Goal: Transaction & Acquisition: Purchase product/service

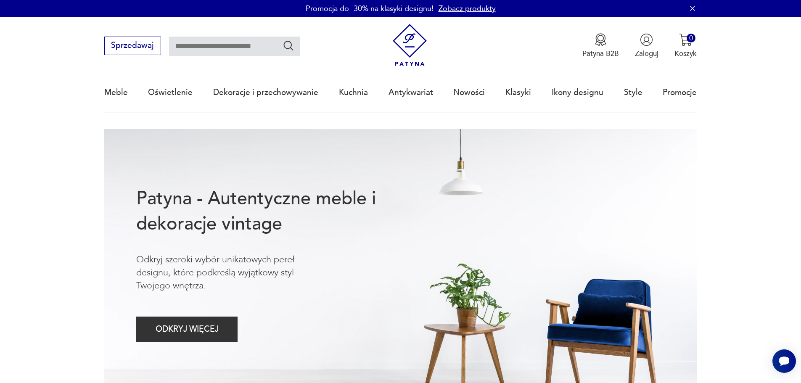
click at [232, 50] on input "text" at bounding box center [234, 46] width 131 height 19
type input "*****"
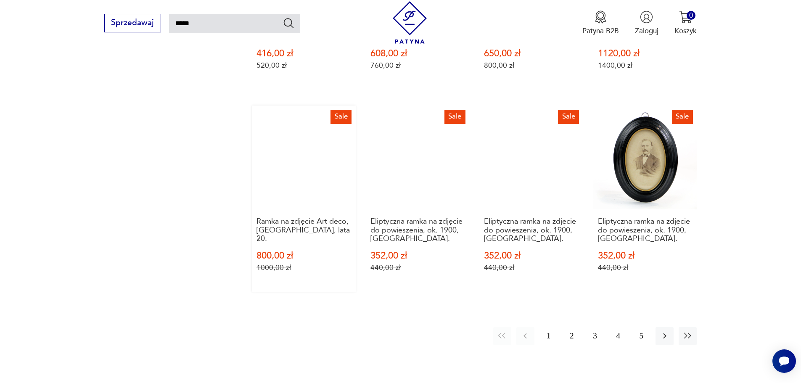
scroll to position [721, 0]
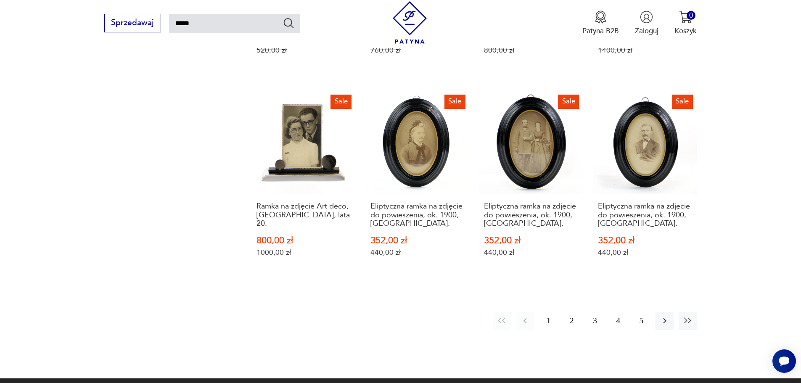
click at [573, 312] on button "2" at bounding box center [572, 321] width 18 height 18
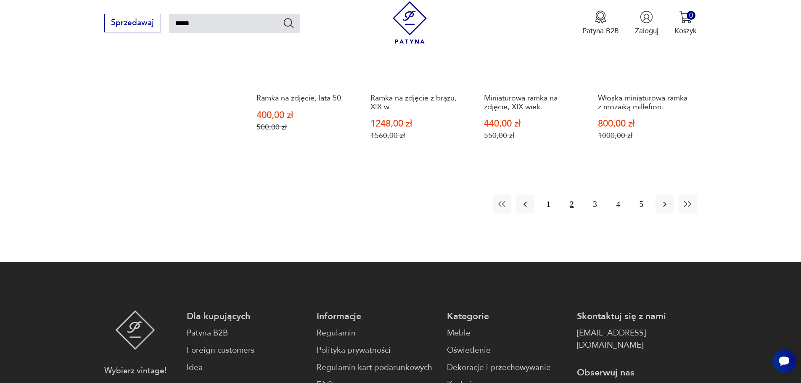
scroll to position [847, 0]
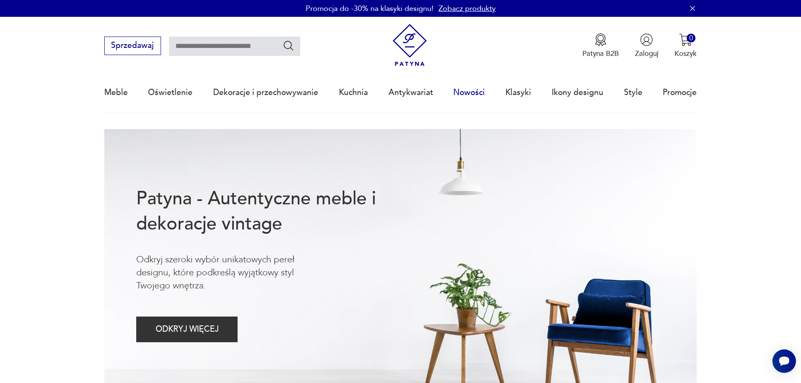
click at [478, 91] on link "Nowości" at bounding box center [469, 92] width 32 height 39
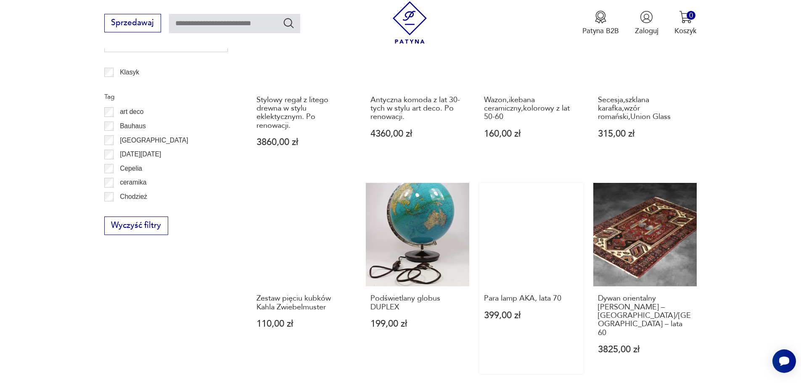
scroll to position [533, 0]
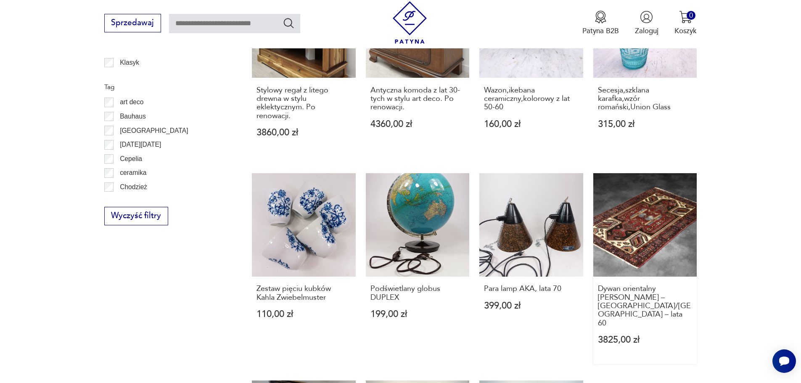
click at [650, 217] on link "Dywan orientalny [PERSON_NAME] – [GEOGRAPHIC_DATA]/[GEOGRAPHIC_DATA] – lata 60 …" at bounding box center [645, 268] width 104 height 191
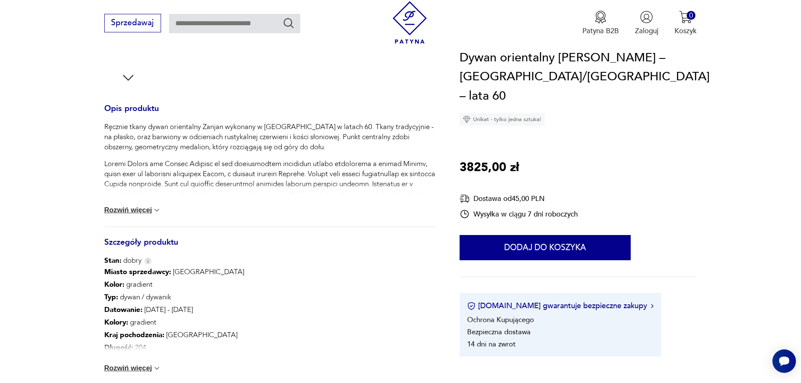
scroll to position [336, 0]
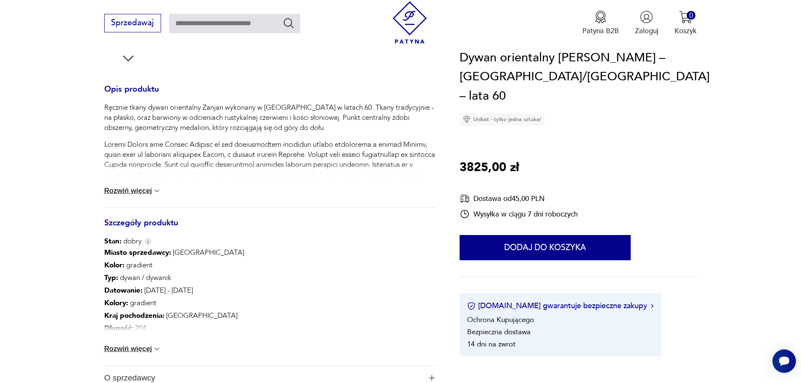
click at [137, 347] on button "Rozwiń więcej" at bounding box center [132, 349] width 57 height 8
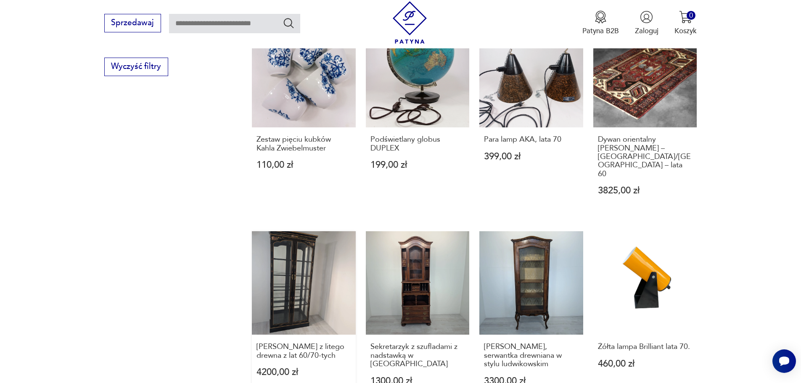
scroll to position [715, 0]
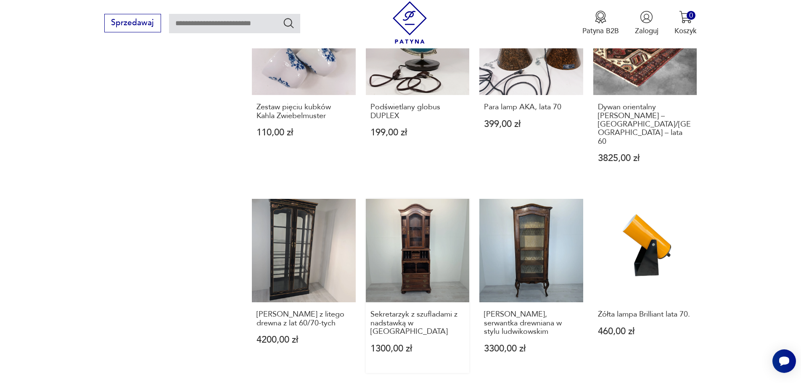
click at [410, 238] on link "Sekretarzyk z szufladami z nadstawką w [GEOGRAPHIC_DATA] 1300,00 zł" at bounding box center [418, 286] width 104 height 174
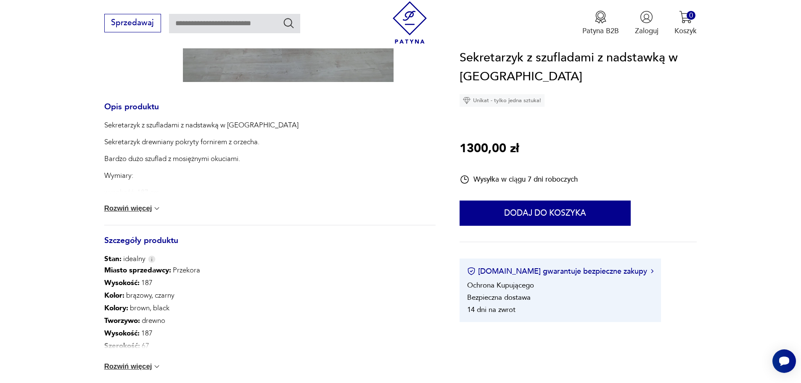
scroll to position [336, 0]
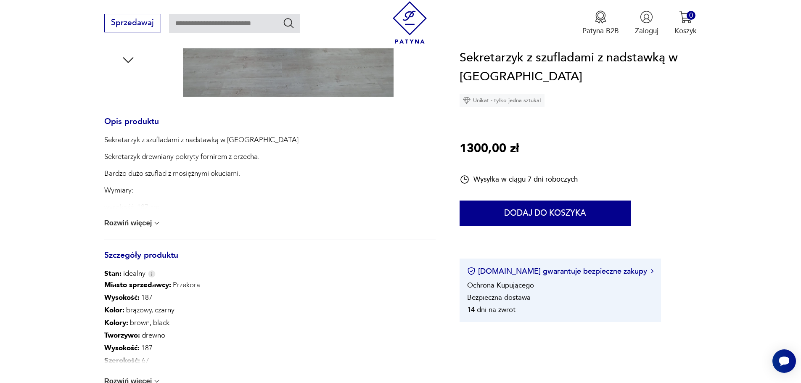
click at [138, 222] on button "Rozwiń więcej" at bounding box center [132, 223] width 57 height 8
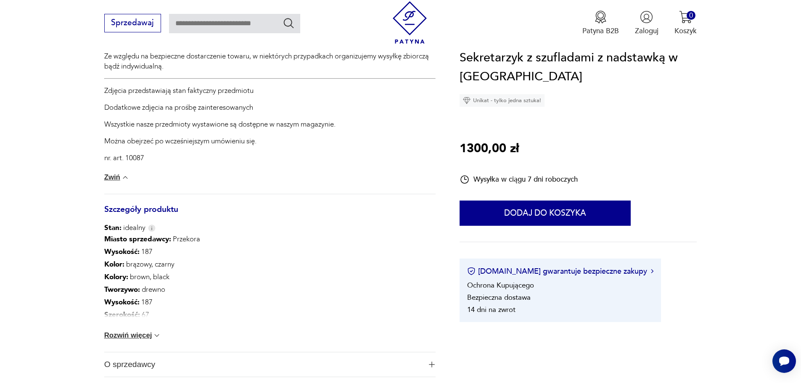
scroll to position [631, 0]
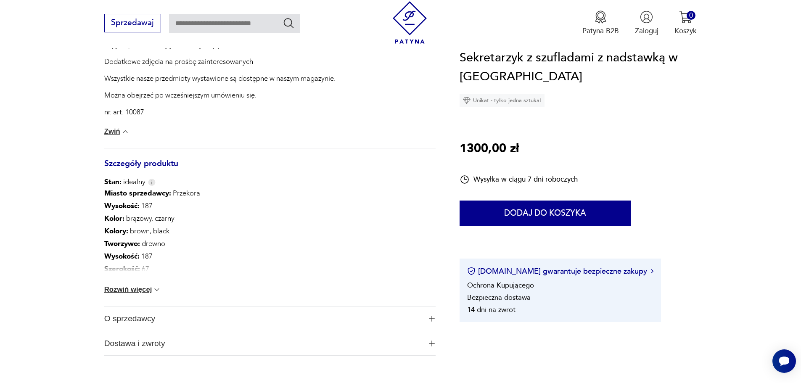
click at [136, 291] on button "Rozwiń więcej" at bounding box center [132, 289] width 57 height 8
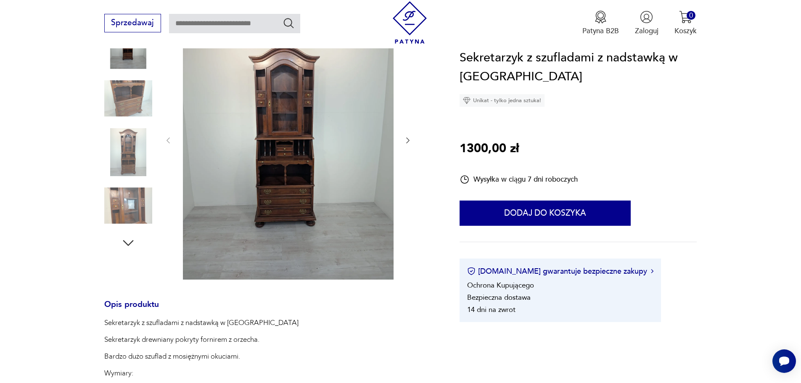
scroll to position [84, 0]
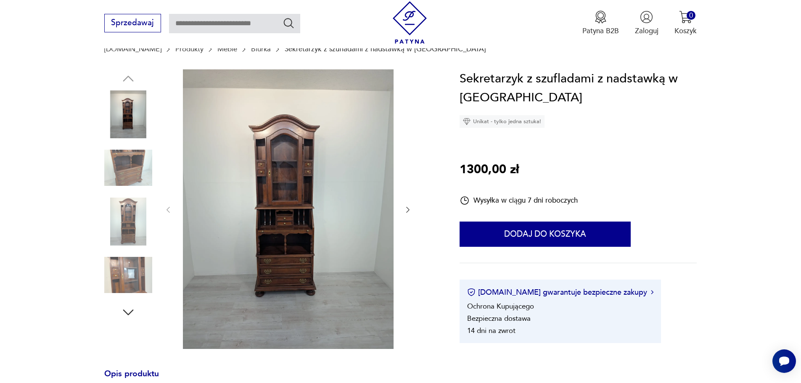
click at [407, 207] on icon "button" at bounding box center [408, 210] width 8 height 8
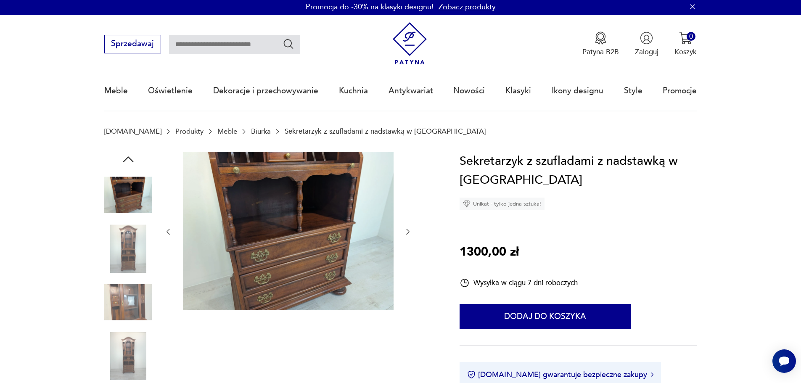
scroll to position [0, 0]
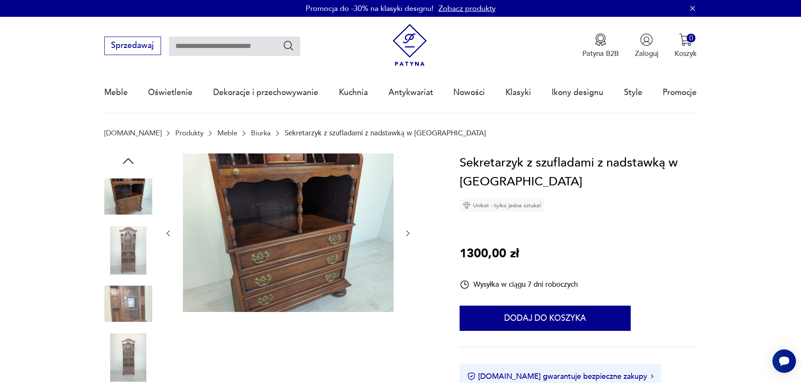
click at [406, 232] on icon "button" at bounding box center [408, 233] width 8 height 8
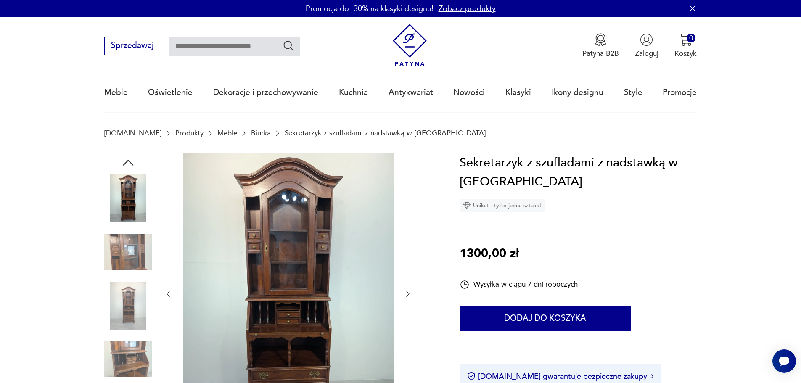
click at [407, 293] on icon "button" at bounding box center [408, 294] width 8 height 8
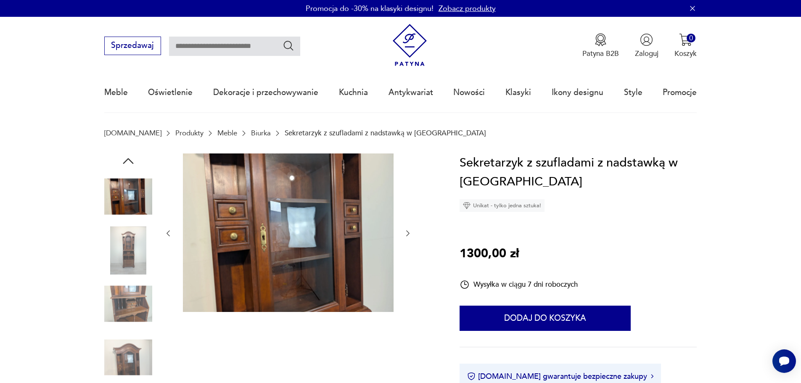
click at [406, 231] on icon "button" at bounding box center [408, 233] width 8 height 8
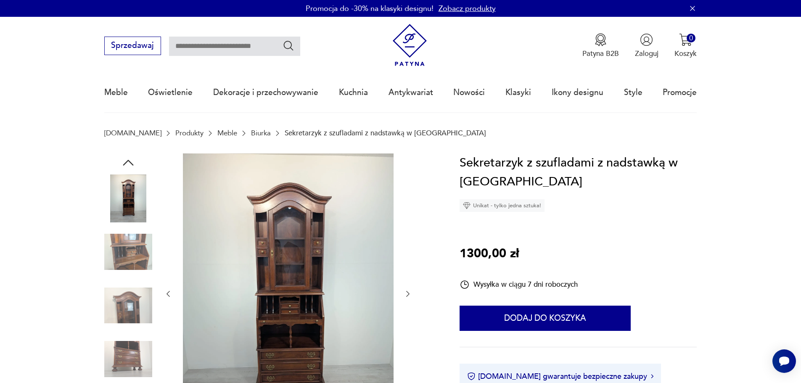
click at [409, 293] on icon "button" at bounding box center [408, 294] width 8 height 8
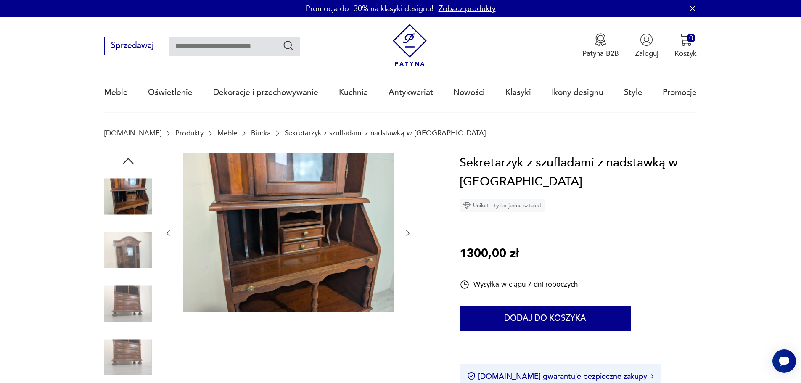
click at [409, 293] on div at bounding box center [288, 233] width 248 height 160
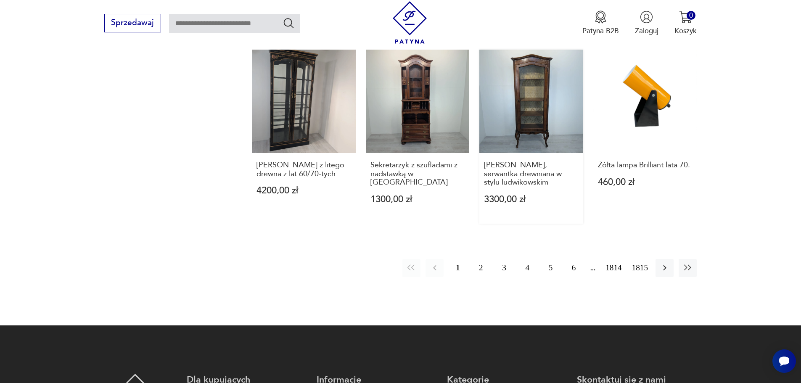
scroll to position [865, 0]
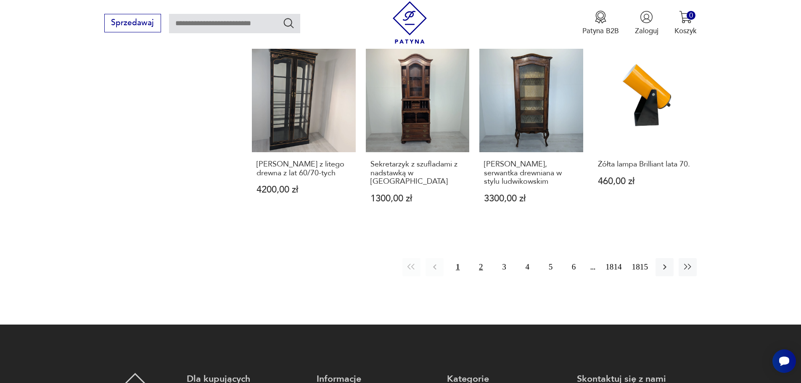
click at [481, 258] on button "2" at bounding box center [481, 267] width 18 height 18
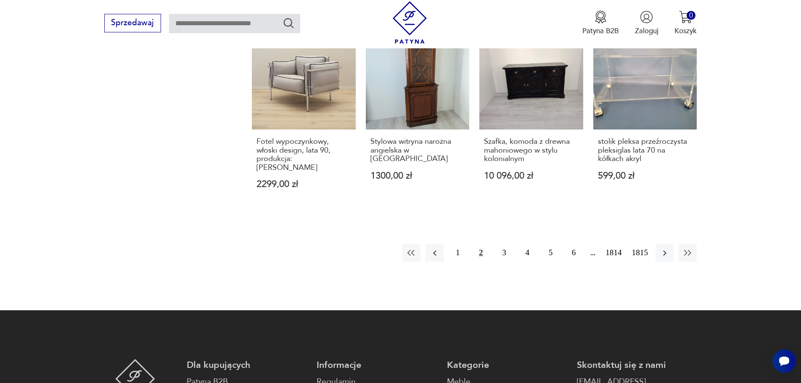
scroll to position [899, 0]
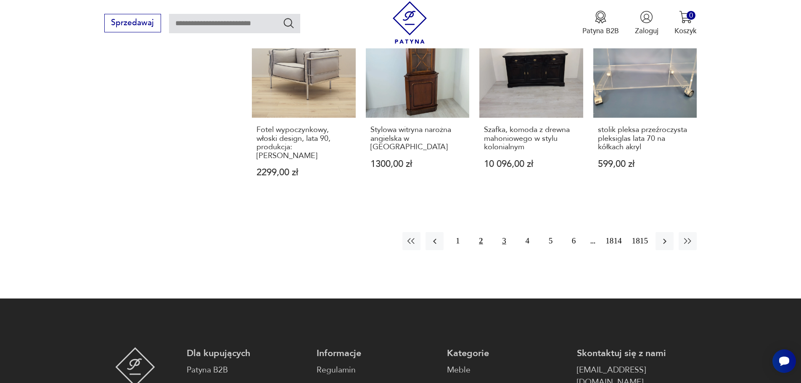
click at [504, 232] on button "3" at bounding box center [504, 241] width 18 height 18
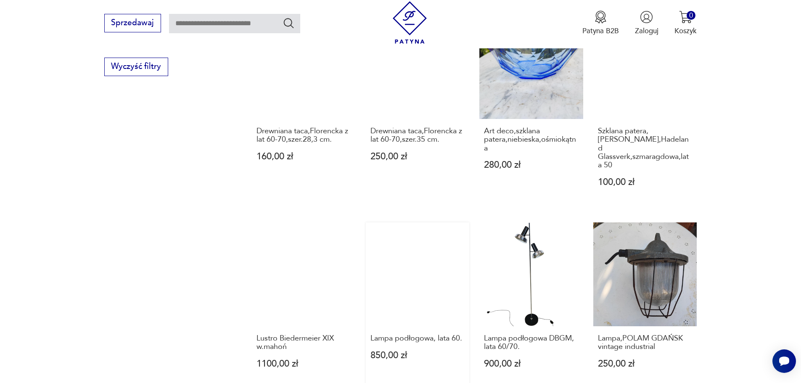
scroll to position [731, 0]
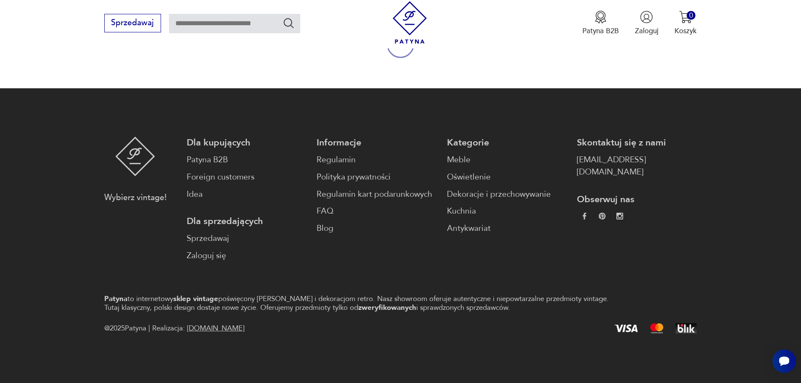
scroll to position [129, 0]
